Goal: Information Seeking & Learning: Learn about a topic

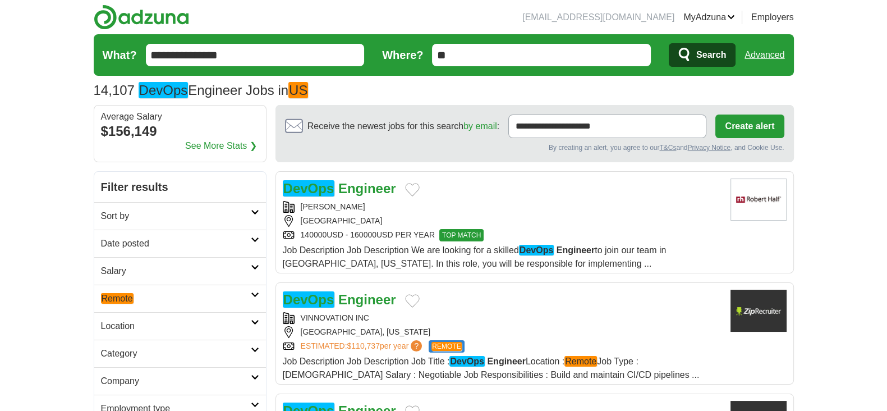
click at [200, 215] on h2 "Sort by" at bounding box center [176, 215] width 150 height 13
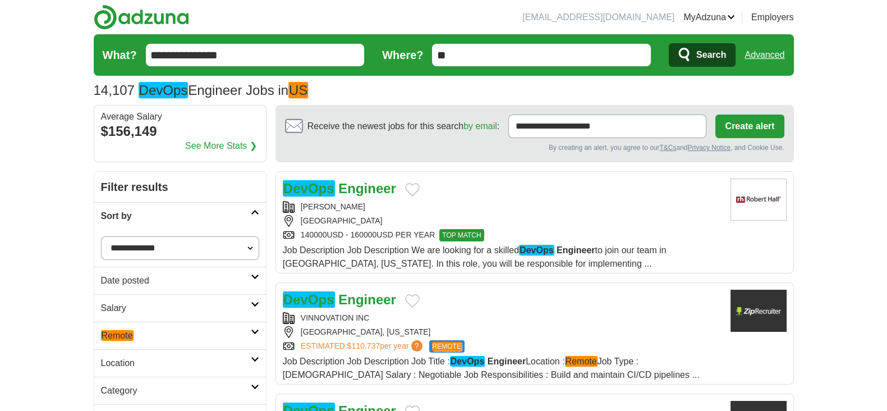
click at [192, 245] on select "**********" at bounding box center [180, 248] width 158 height 24
click at [131, 282] on h2 "Date posted" at bounding box center [176, 280] width 150 height 13
click at [126, 301] on link "Last 24 hours" at bounding box center [180, 307] width 158 height 13
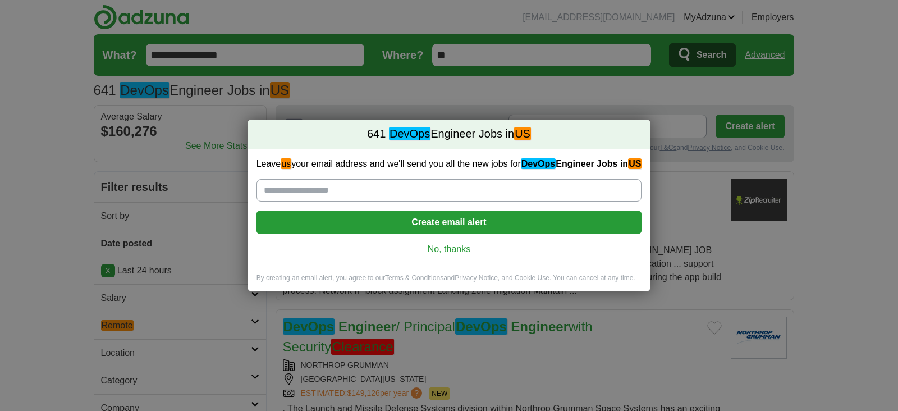
click at [451, 250] on link "No, thanks" at bounding box center [449, 249] width 368 height 12
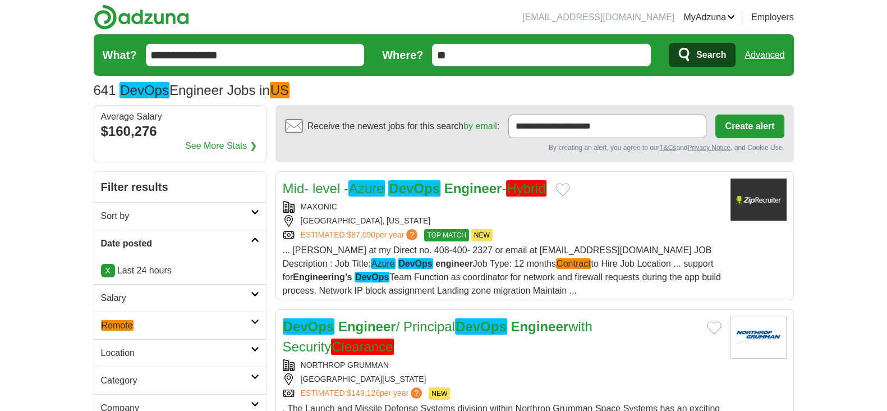
click at [199, 299] on h2 "Salary" at bounding box center [176, 297] width 150 height 13
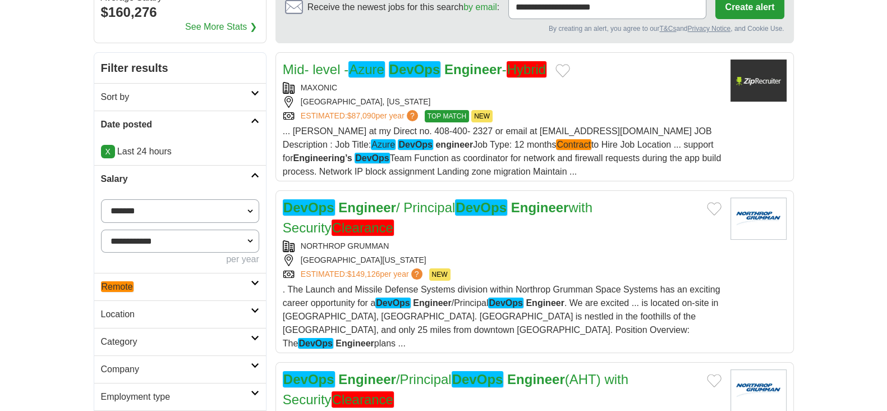
scroll to position [210, 0]
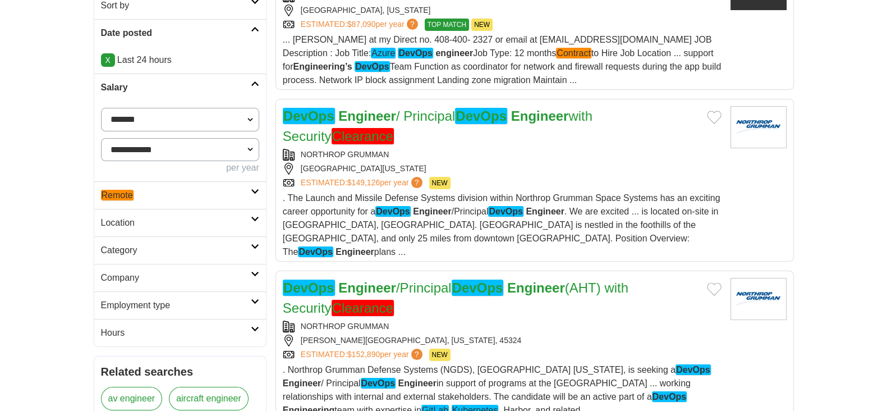
click at [177, 195] on h2 "Remote" at bounding box center [176, 195] width 150 height 13
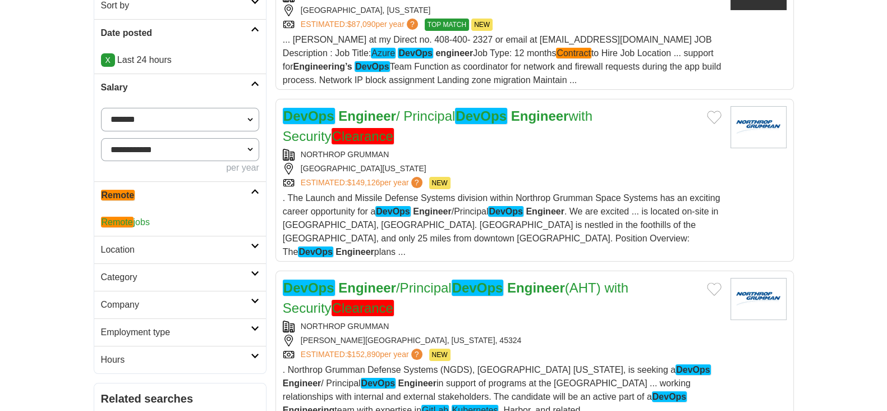
click at [138, 217] on link "Remote jobs" at bounding box center [125, 222] width 49 height 11
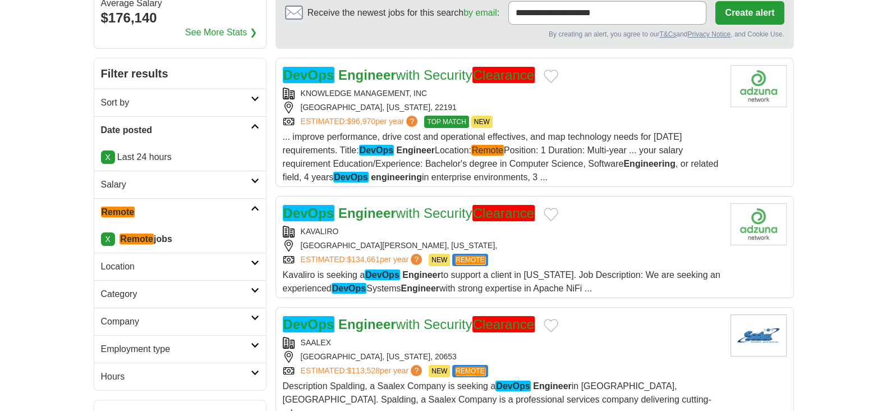
scroll to position [210, 0]
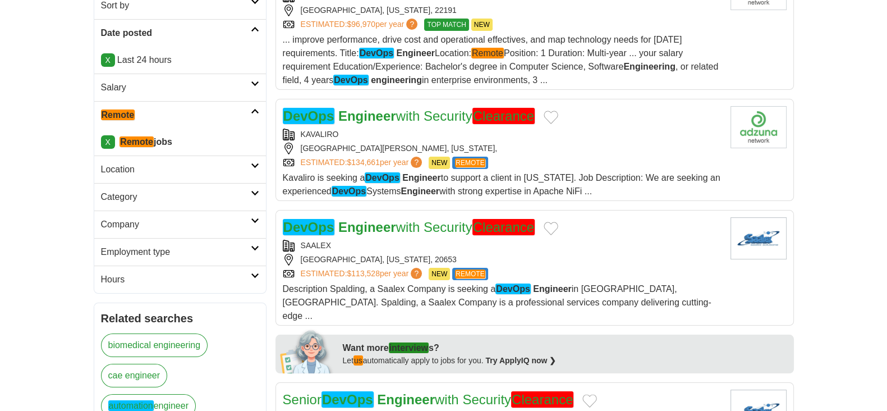
click at [198, 169] on h2 "Location" at bounding box center [176, 169] width 150 height 13
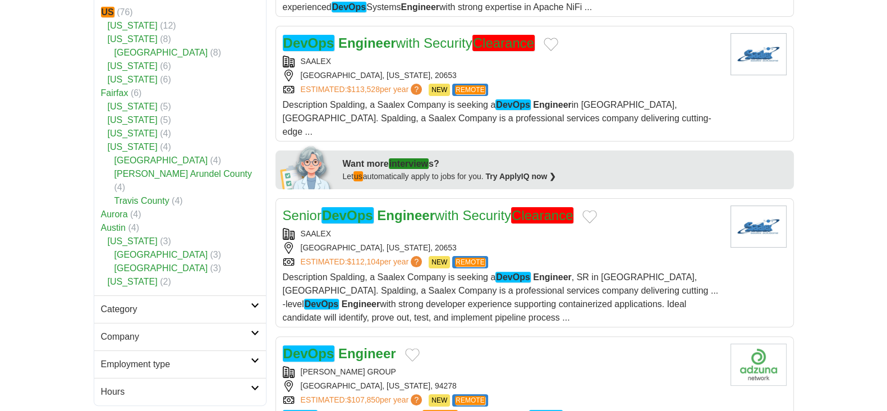
scroll to position [421, 0]
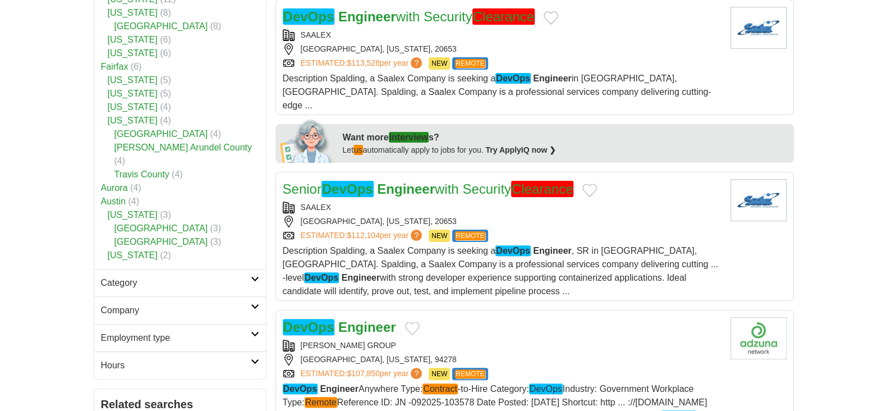
click at [163, 276] on h2 "Category" at bounding box center [176, 282] width 150 height 13
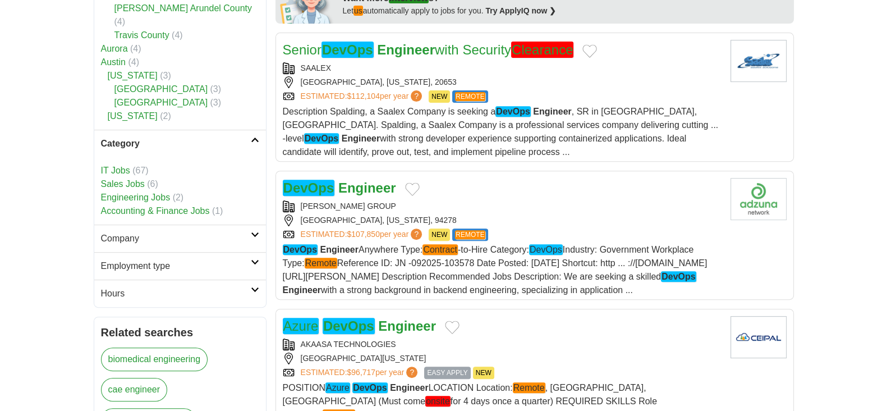
scroll to position [561, 0]
click at [171, 230] on link "Company" at bounding box center [180, 237] width 172 height 27
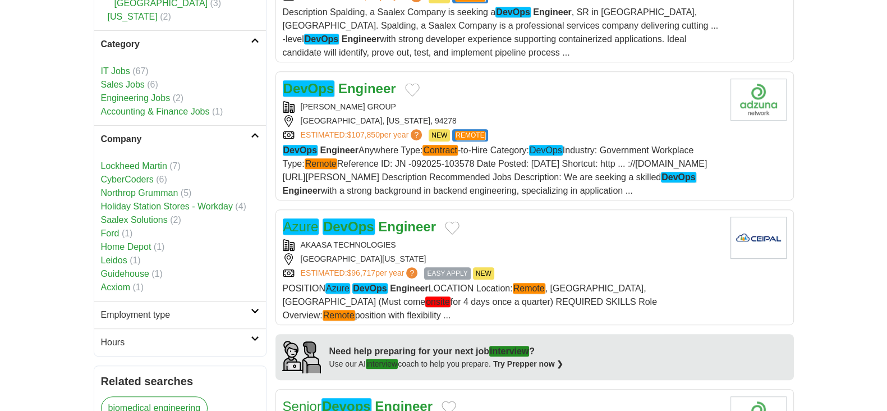
scroll to position [772, 0]
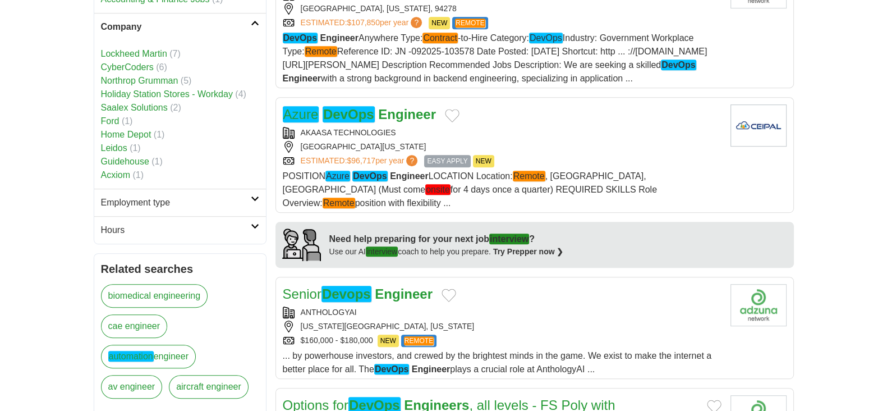
click at [151, 196] on h2 "Employment type" at bounding box center [176, 202] width 150 height 13
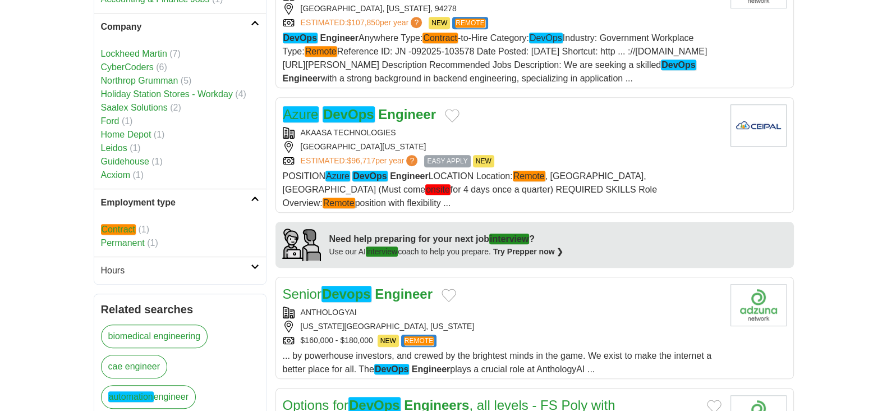
click at [129, 224] on em "Contract" at bounding box center [118, 229] width 35 height 11
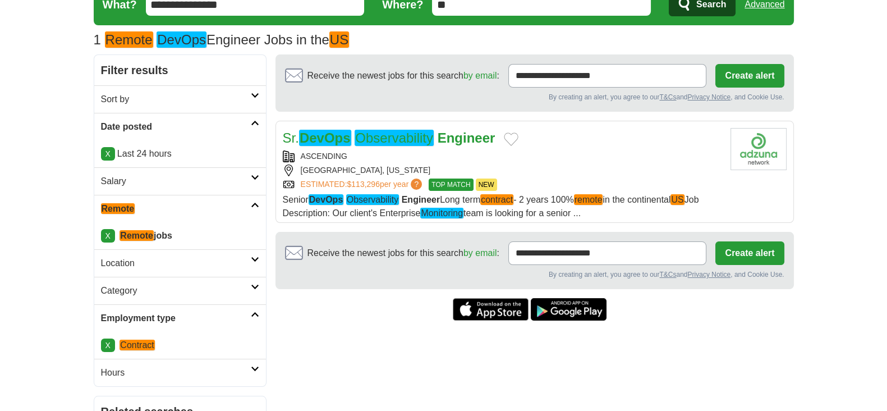
scroll to position [140, 0]
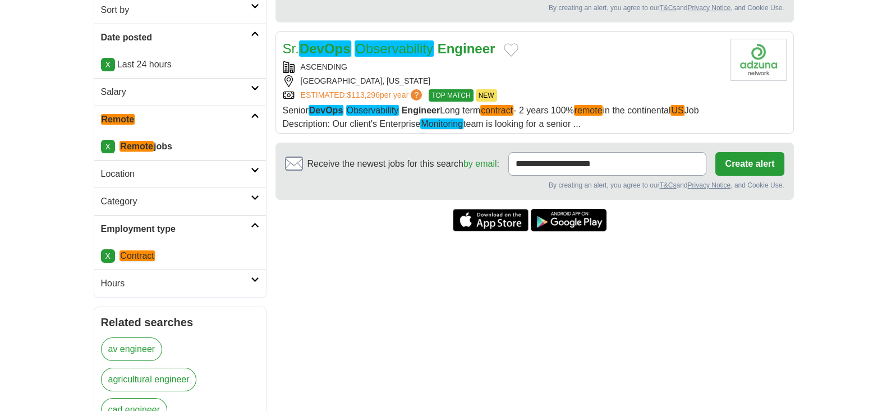
click at [483, 55] on h2 "Sr. DevOps Observability Engineer" at bounding box center [389, 49] width 213 height 20
